Goal: Information Seeking & Learning: Learn about a topic

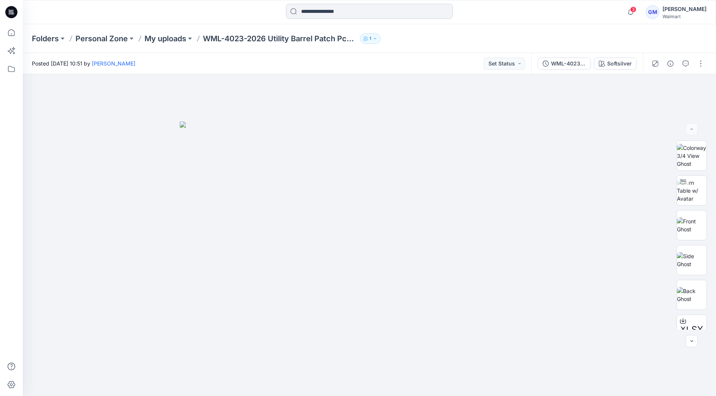
click at [324, 9] on input at bounding box center [369, 11] width 167 height 15
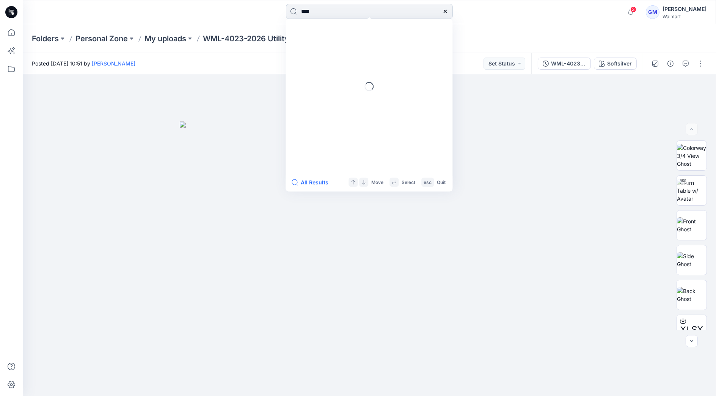
type input "****"
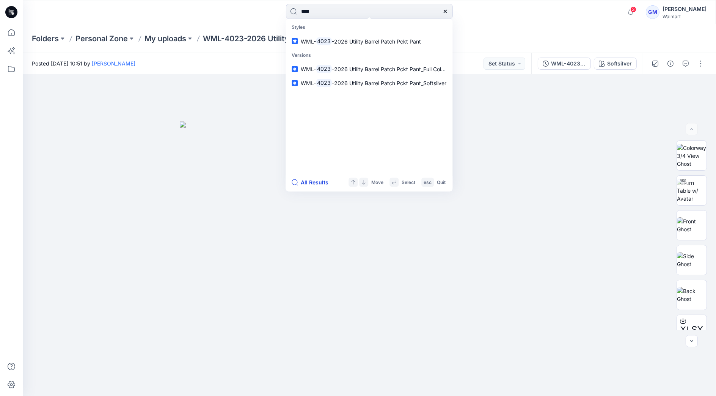
click at [313, 184] on button "All Results" at bounding box center [312, 182] width 42 height 9
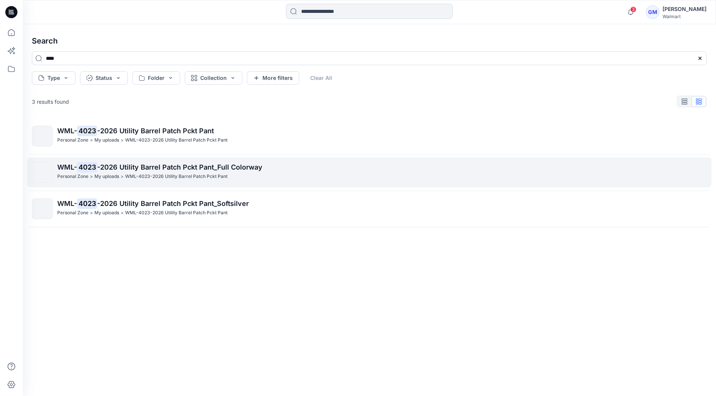
click at [114, 169] on span "-2026 Utility Barrel Patch Pckt Pant_Full Colorway" at bounding box center [179, 167] width 165 height 8
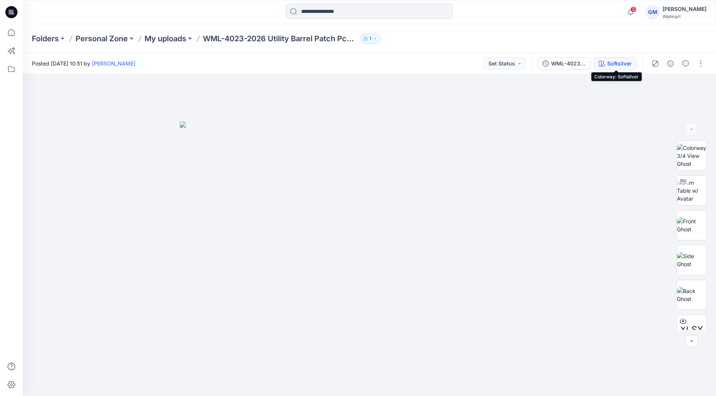
click at [617, 65] on div "Softsilver" at bounding box center [619, 64] width 25 height 8
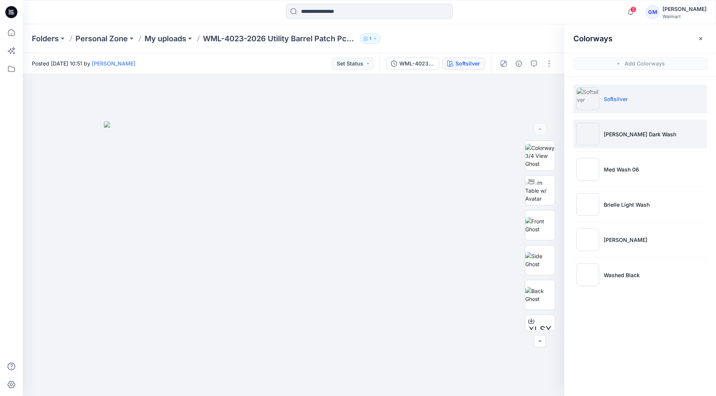
click at [622, 134] on p "[PERSON_NAME] Dark Wash" at bounding box center [639, 134] width 72 height 8
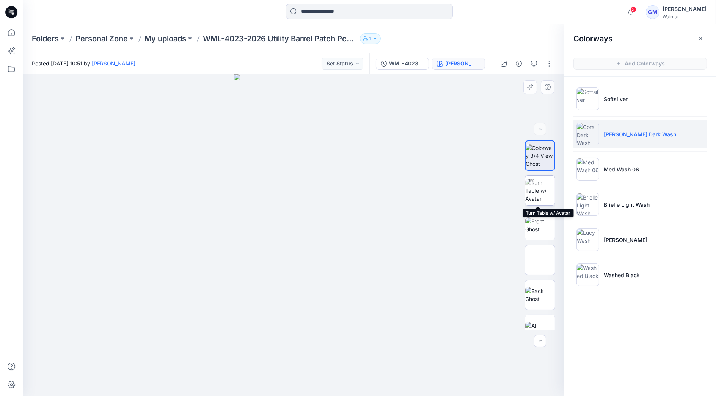
click at [532, 196] on img at bounding box center [540, 191] width 30 height 24
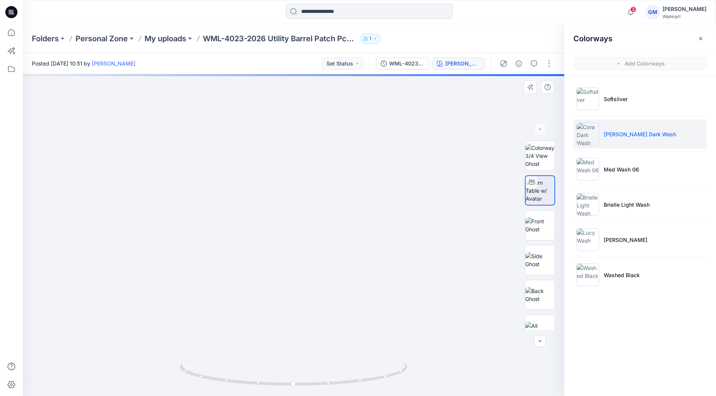
drag, startPoint x: 291, startPoint y: 319, endPoint x: 307, endPoint y: 180, distance: 140.8
click at [307, 180] on img at bounding box center [293, 185] width 423 height 423
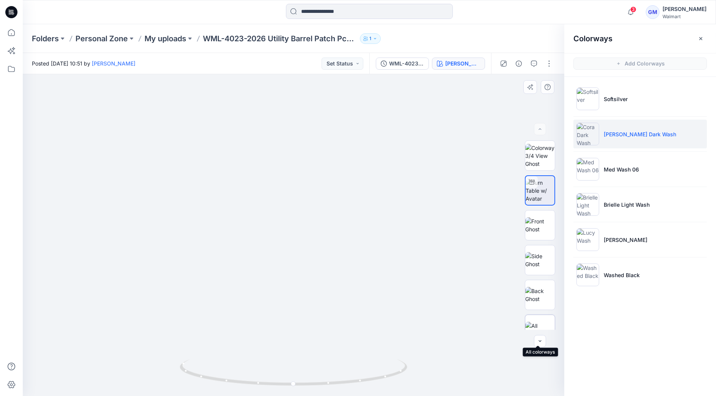
click at [541, 321] on div at bounding box center [540, 330] width 30 height 30
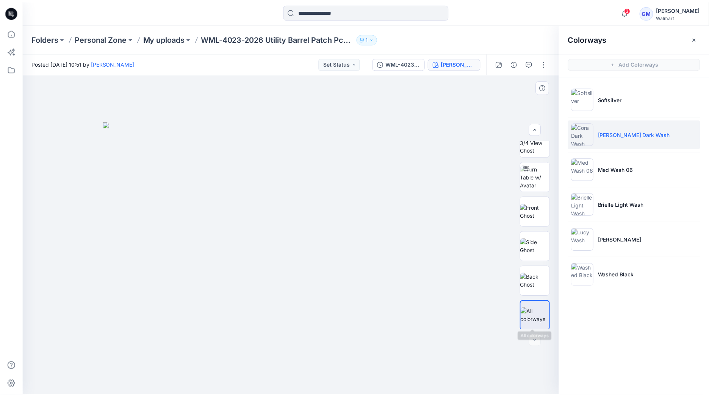
scroll to position [15, 0]
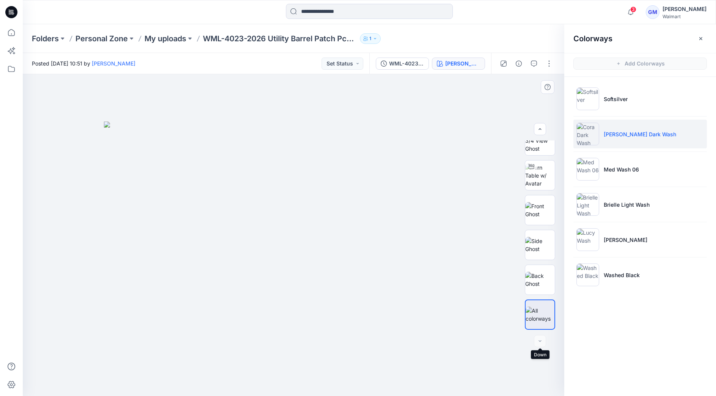
click at [539, 336] on div at bounding box center [540, 341] width 12 height 12
click at [170, 37] on p "My uploads" at bounding box center [165, 38] width 42 height 11
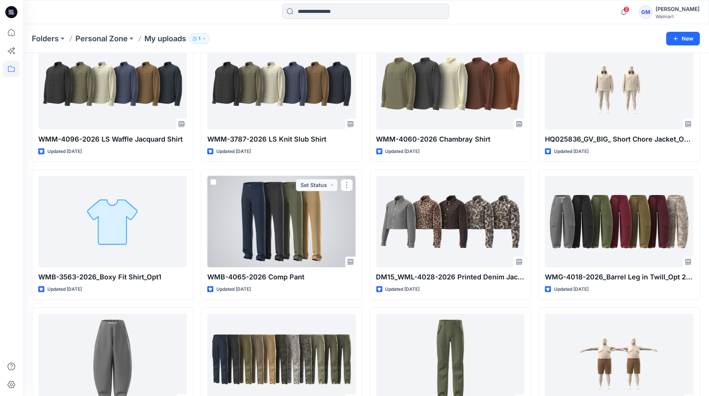
scroll to position [958, 0]
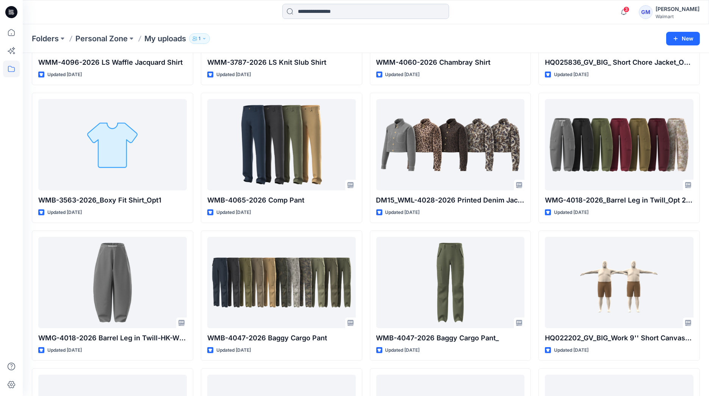
click at [318, 16] on input at bounding box center [365, 11] width 167 height 15
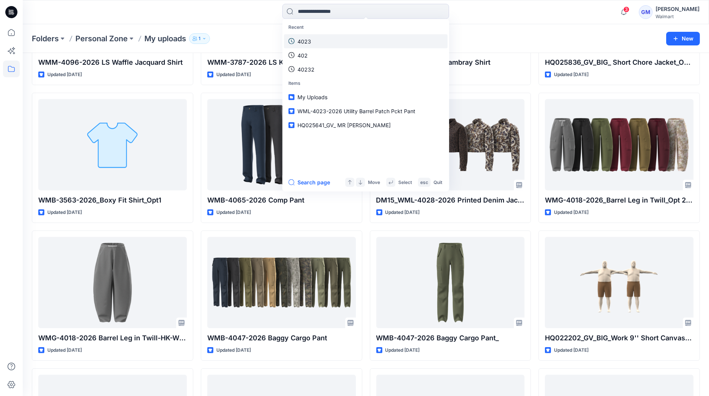
click at [303, 42] on p "4023" at bounding box center [305, 41] width 14 height 8
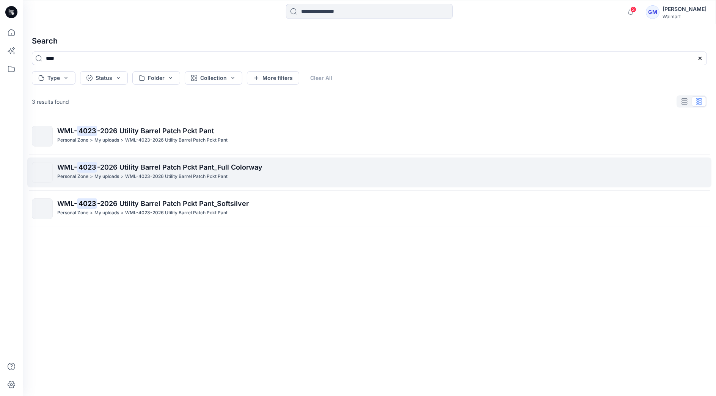
click at [208, 169] on span "-2026 Utility Barrel Patch Pckt Pant_Full Colorway" at bounding box center [179, 167] width 165 height 8
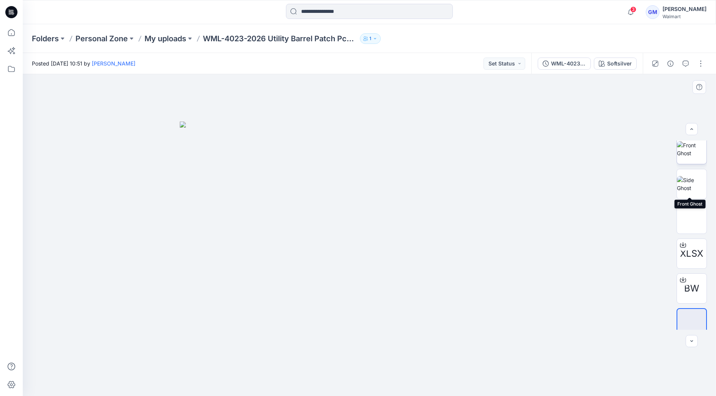
scroll to position [85, 0]
click at [168, 42] on p "My uploads" at bounding box center [165, 38] width 42 height 11
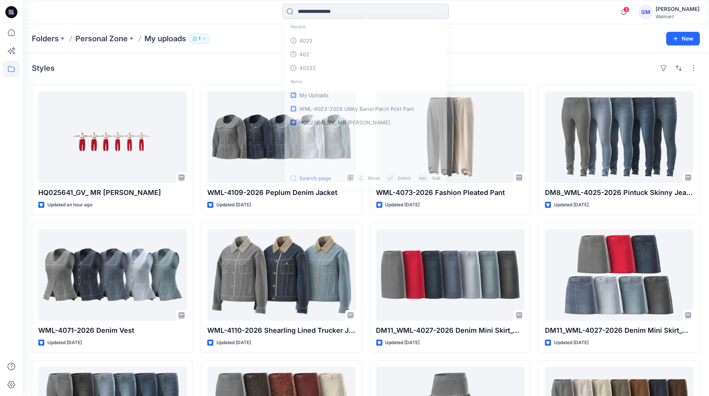
click at [333, 11] on input at bounding box center [365, 11] width 167 height 15
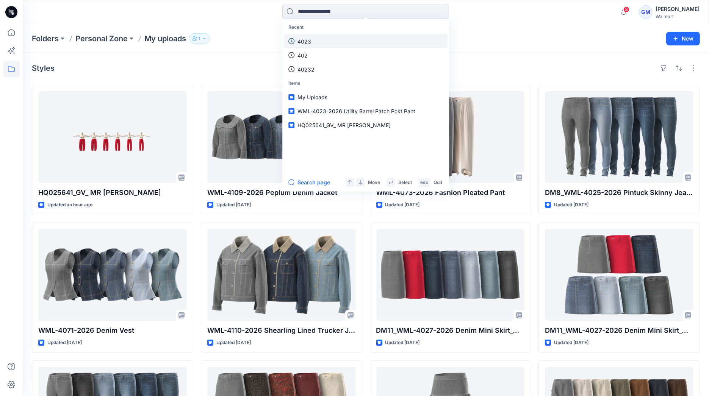
click at [316, 37] on link "4023" at bounding box center [366, 41] width 164 height 14
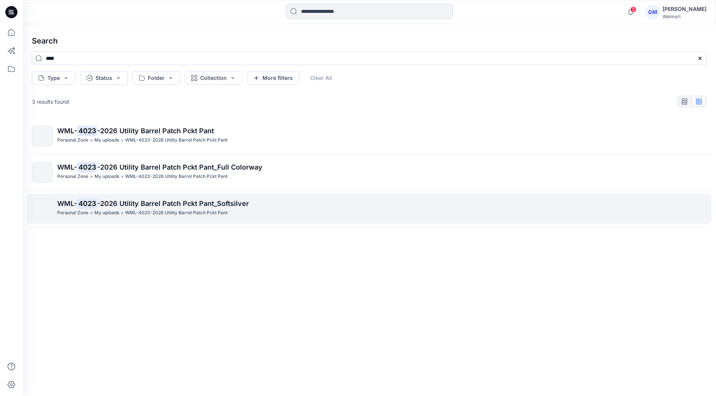
click at [185, 216] on p "WML-4023-2026 Utility Barrel Patch Pckt Pant" at bounding box center [176, 213] width 102 height 8
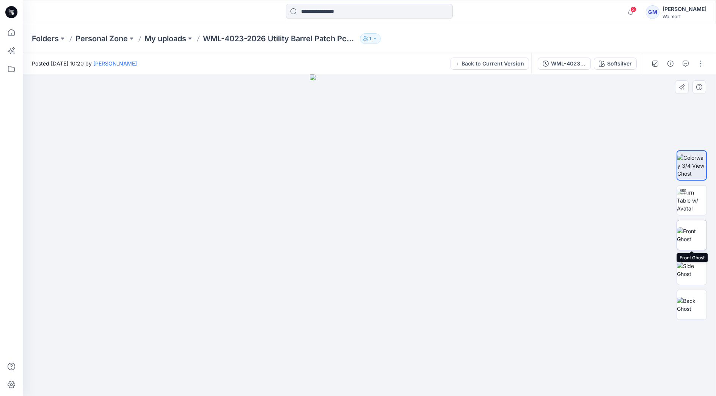
click at [689, 227] on img at bounding box center [691, 235] width 30 height 16
click at [695, 267] on img at bounding box center [691, 270] width 30 height 16
click at [691, 302] on img at bounding box center [691, 305] width 30 height 16
click at [169, 38] on p "My uploads" at bounding box center [165, 38] width 42 height 11
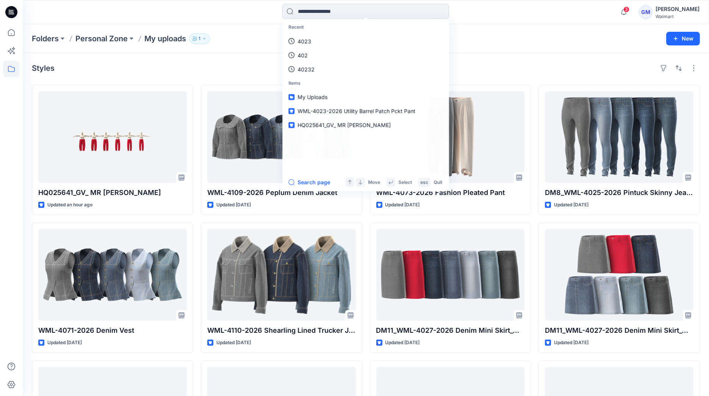
click at [312, 16] on input at bounding box center [365, 11] width 167 height 15
click at [308, 44] on p "4023" at bounding box center [305, 41] width 14 height 8
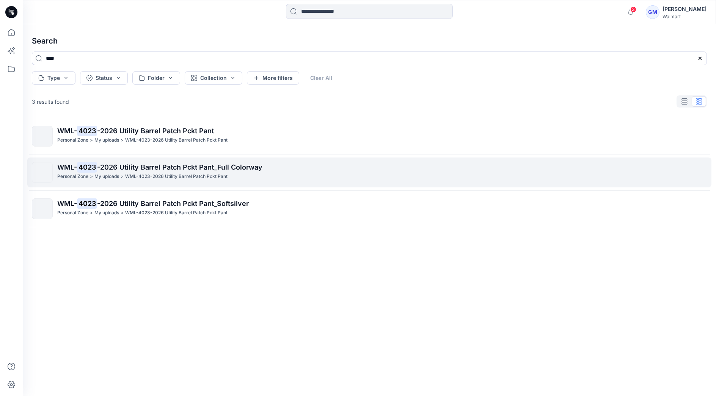
click at [156, 176] on p "WML-4023-2026 Utility Barrel Patch Pckt Pant" at bounding box center [176, 177] width 102 height 8
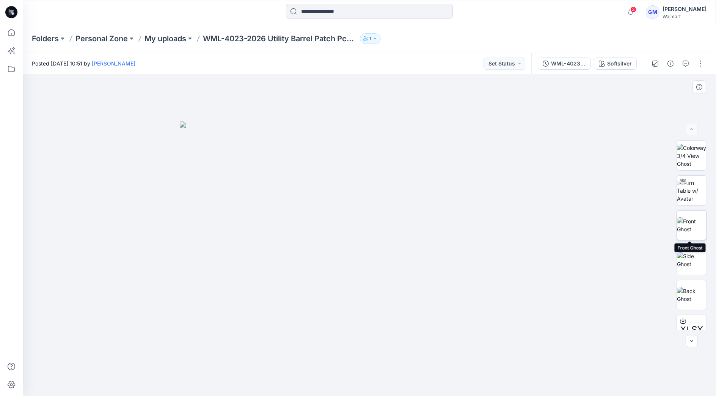
click at [698, 226] on img at bounding box center [691, 226] width 30 height 16
click at [357, 161] on img at bounding box center [369, 235] width 136 height 322
click at [689, 62] on button "button" at bounding box center [685, 64] width 12 height 12
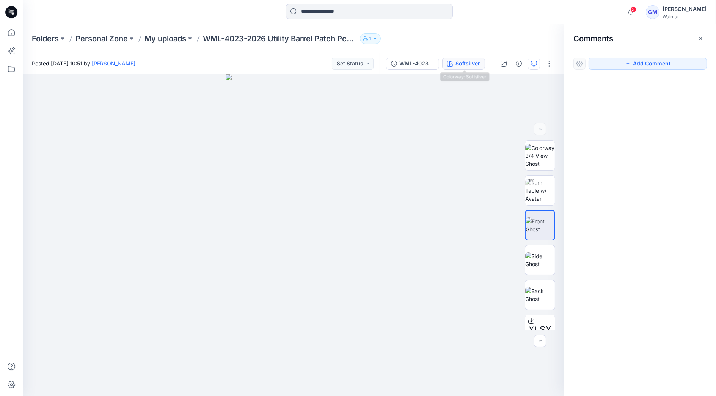
click at [472, 63] on div "Softsilver" at bounding box center [467, 64] width 25 height 8
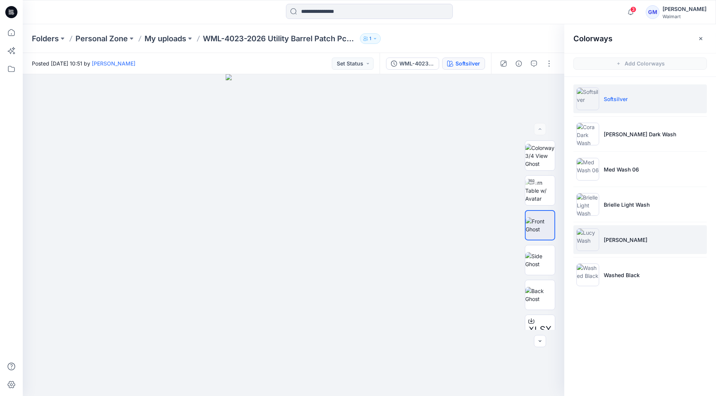
click at [631, 240] on li "[PERSON_NAME]" at bounding box center [639, 239] width 133 height 29
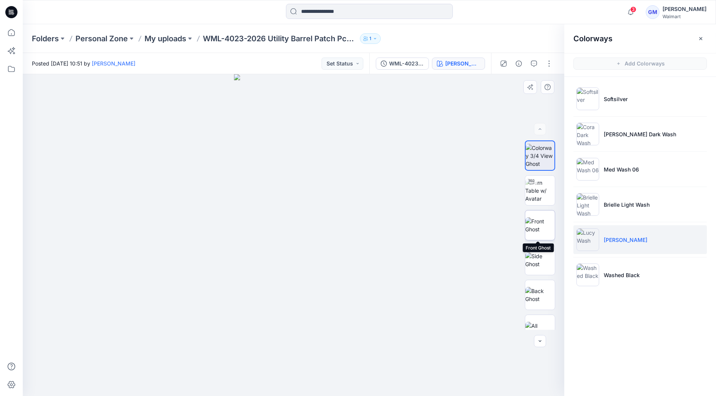
scroll to position [15, 0]
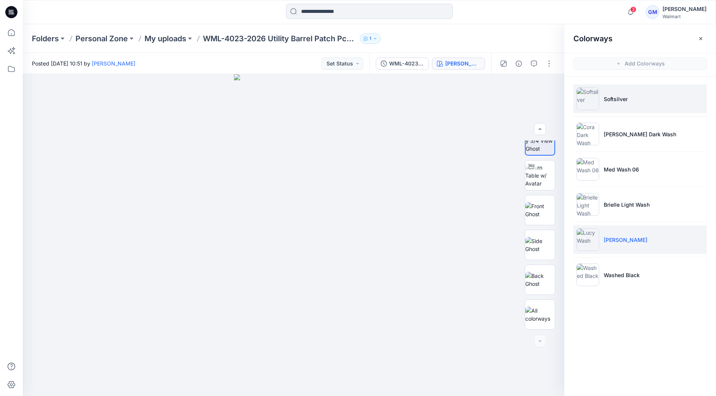
click at [608, 99] on p "Softsilver" at bounding box center [615, 99] width 24 height 8
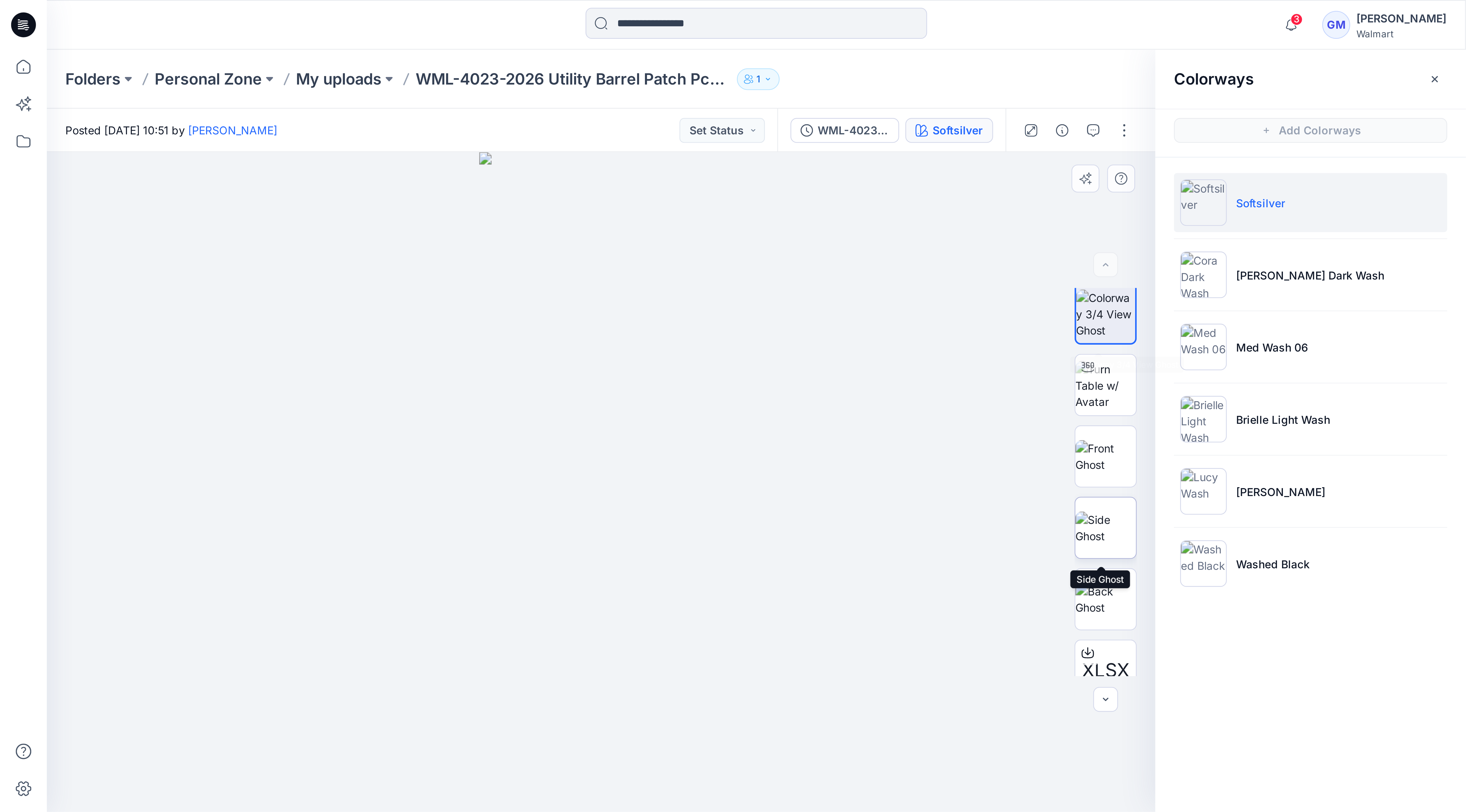
scroll to position [0, 0]
click at [302, 110] on img at bounding box center [307, 109] width 17 height 14
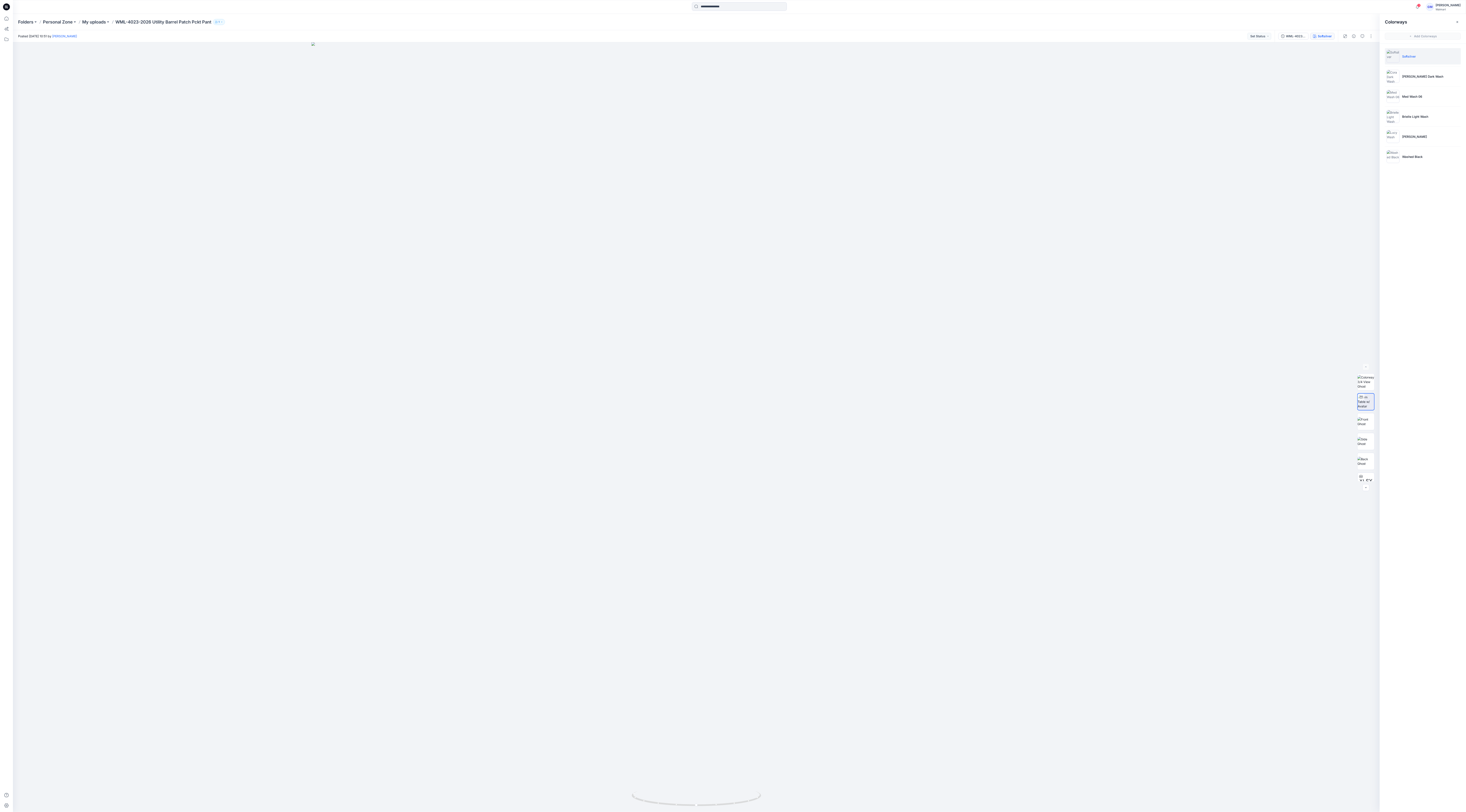
click at [407, 33] on div "Posted [DATE] 10:51 by [PERSON_NAME] Set Status" at bounding box center [644, 36] width 1262 height 12
drag, startPoint x: 717, startPoint y: 805, endPoint x: 740, endPoint y: 806, distance: 23.0
click at [407, 225] on icon at bounding box center [697, 799] width 130 height 16
click at [350, 225] on div at bounding box center [697, 427] width 1367 height 770
drag, startPoint x: 677, startPoint y: 809, endPoint x: 707, endPoint y: 814, distance: 30.4
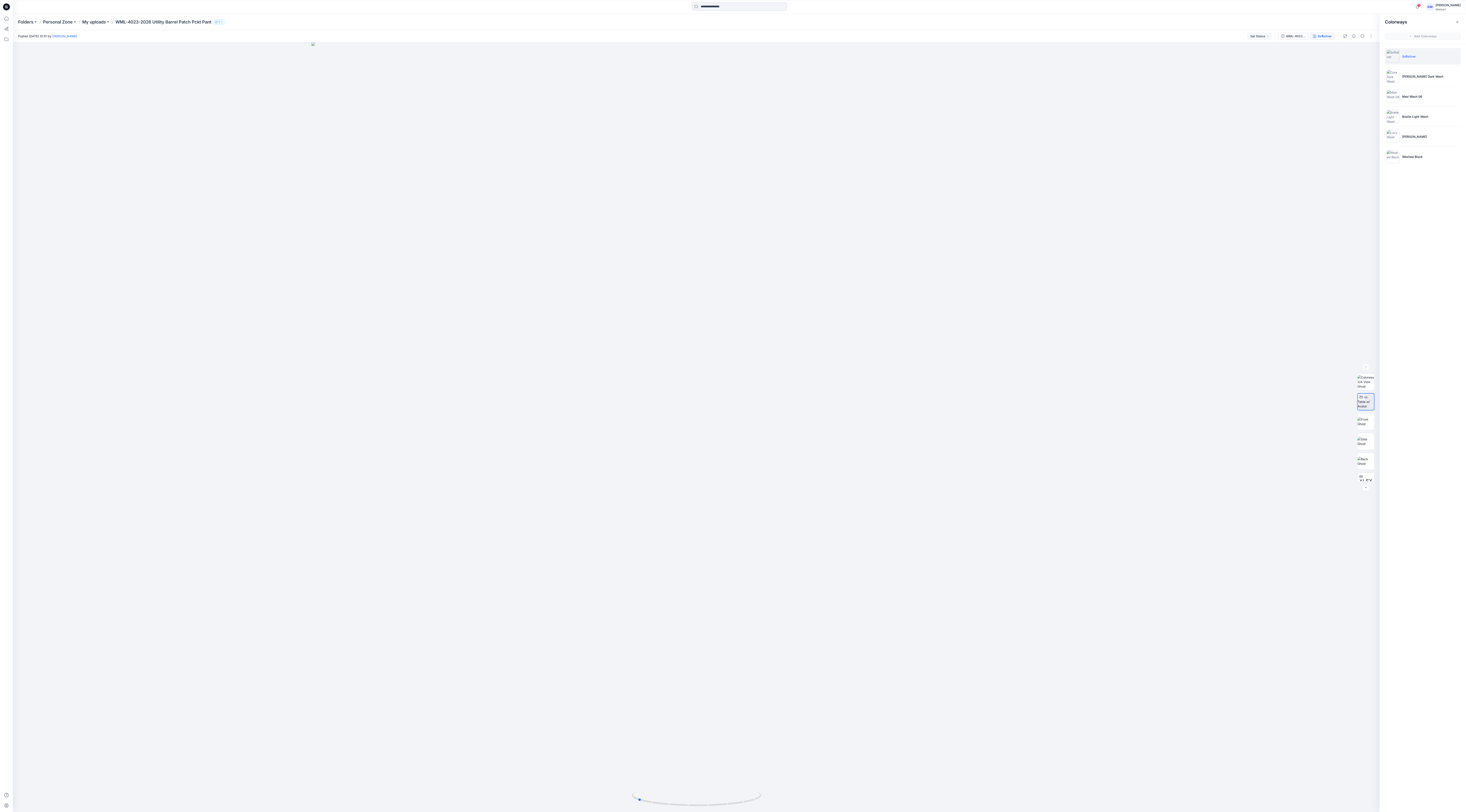
click at [407, 225] on html "3 Notifications KV [PERSON_NAME] commented on WMTB-4015-2026_Rev1_Baggy Fit [PE…" at bounding box center [733, 406] width 1466 height 812
